Goal: Task Accomplishment & Management: Use online tool/utility

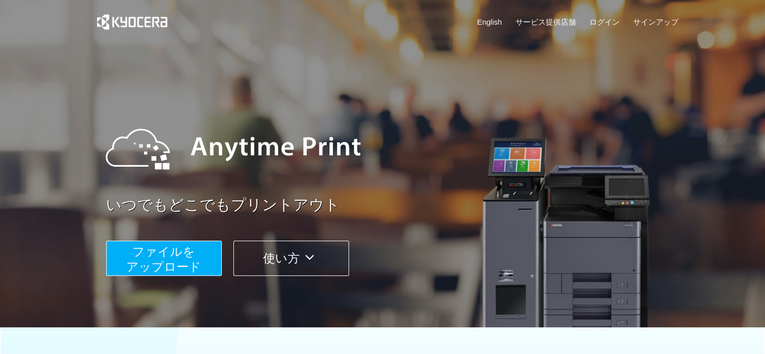
click at [147, 248] on span "ファイルを ​​アップロード" at bounding box center [163, 258] width 75 height 29
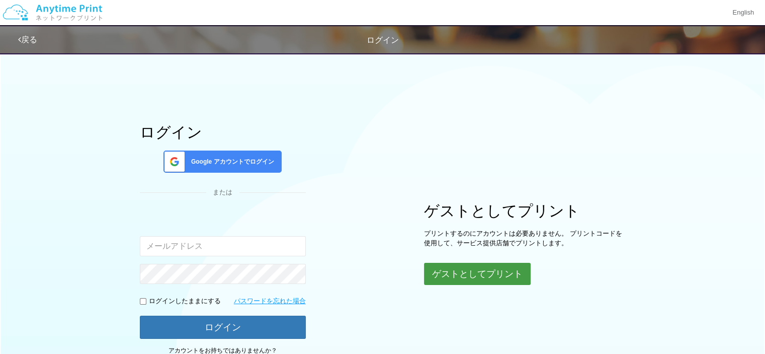
click at [467, 267] on button "ゲストとしてプリント" at bounding box center [477, 274] width 107 height 22
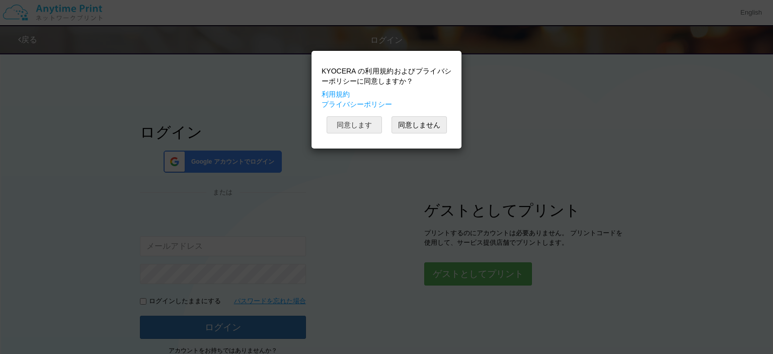
click at [352, 127] on button "同意します" at bounding box center [353, 124] width 55 height 17
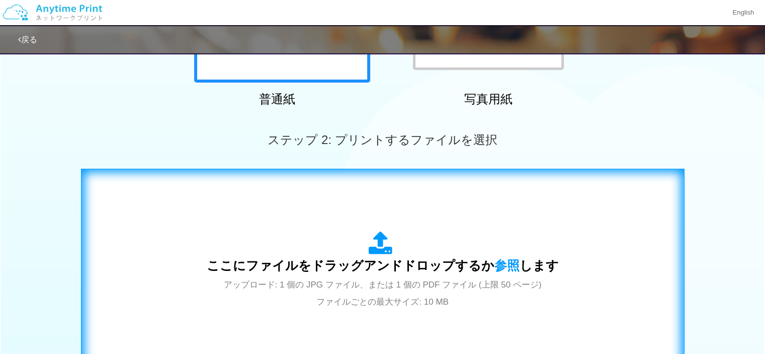
scroll to position [252, 0]
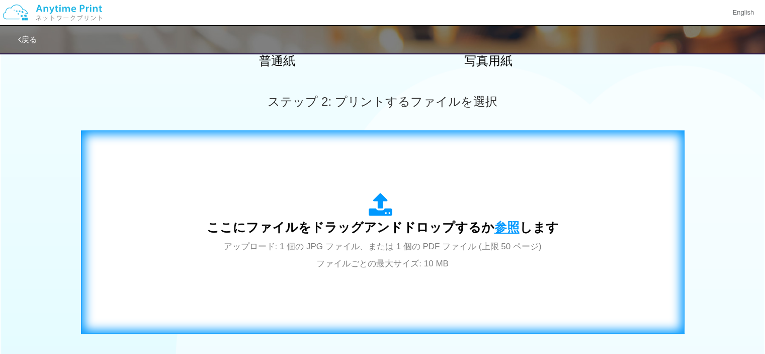
click at [507, 228] on span "参照" at bounding box center [507, 227] width 25 height 14
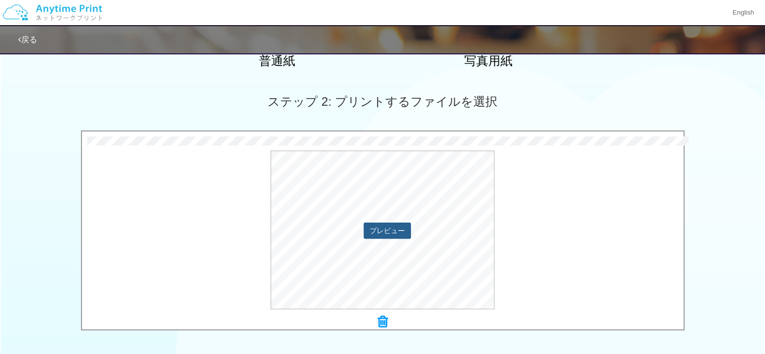
click at [384, 222] on button "プレビュー" at bounding box center [387, 230] width 47 height 16
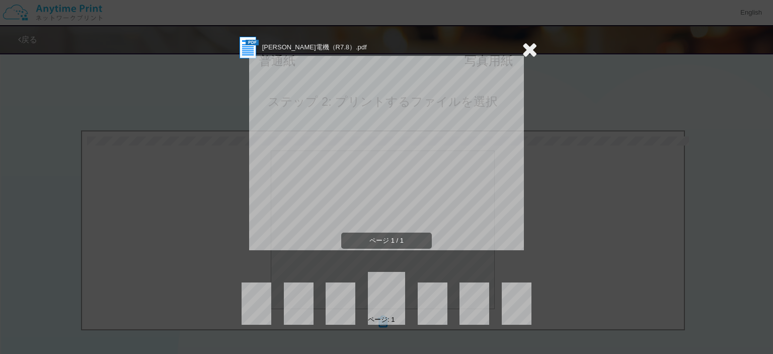
click at [528, 49] on icon at bounding box center [530, 49] width 16 height 20
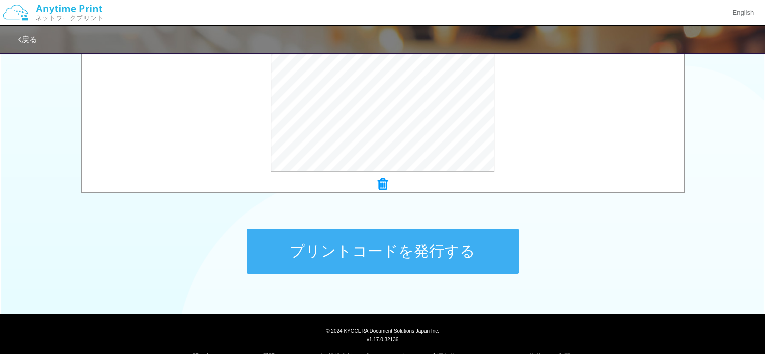
scroll to position [402, 0]
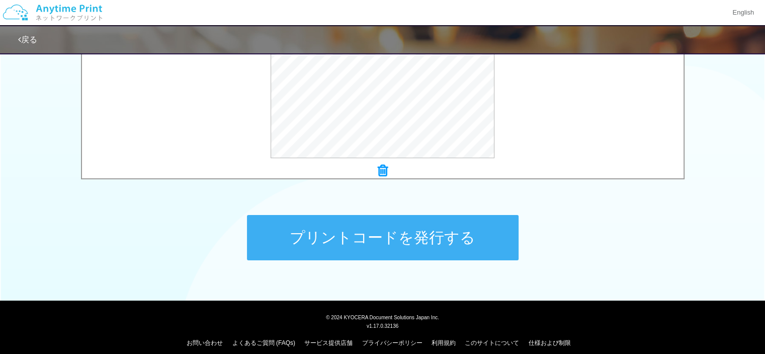
click at [424, 231] on button "プリントコードを発行する" at bounding box center [383, 237] width 272 height 45
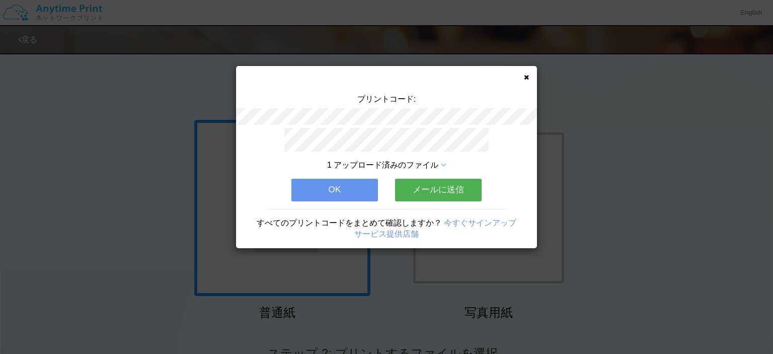
click at [527, 77] on icon at bounding box center [526, 77] width 5 height 7
